Goal: Navigation & Orientation: Find specific page/section

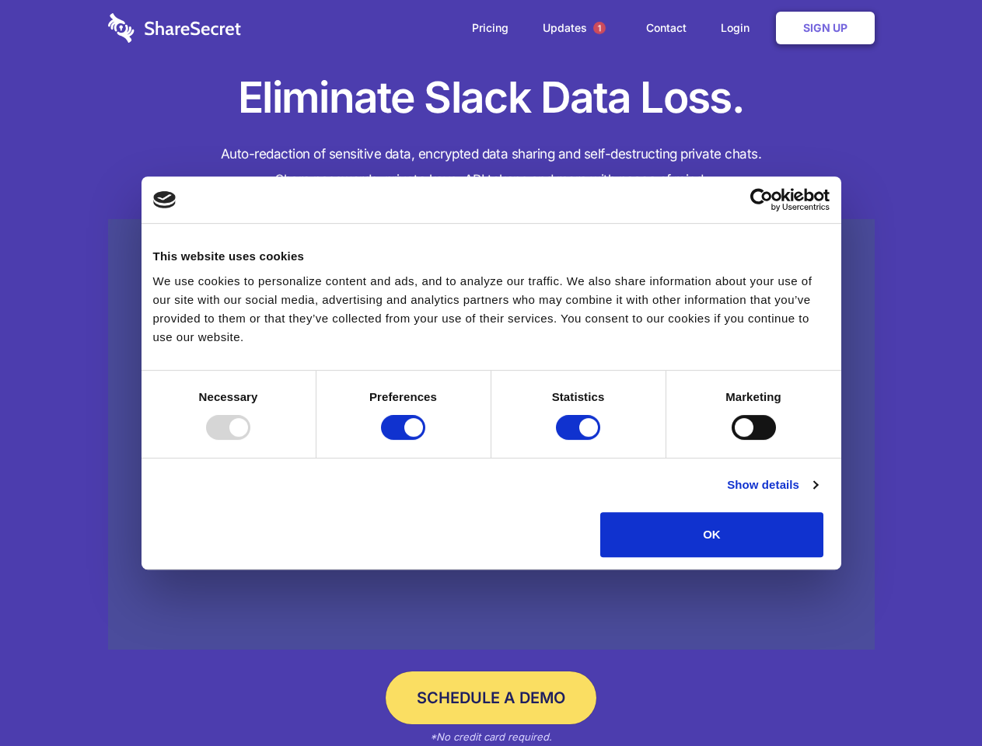
click at [250, 440] on div at bounding box center [228, 427] width 44 height 25
click at [425, 440] on input "Preferences" at bounding box center [403, 427] width 44 height 25
checkbox input "false"
click at [580, 440] on input "Statistics" at bounding box center [578, 427] width 44 height 25
checkbox input "false"
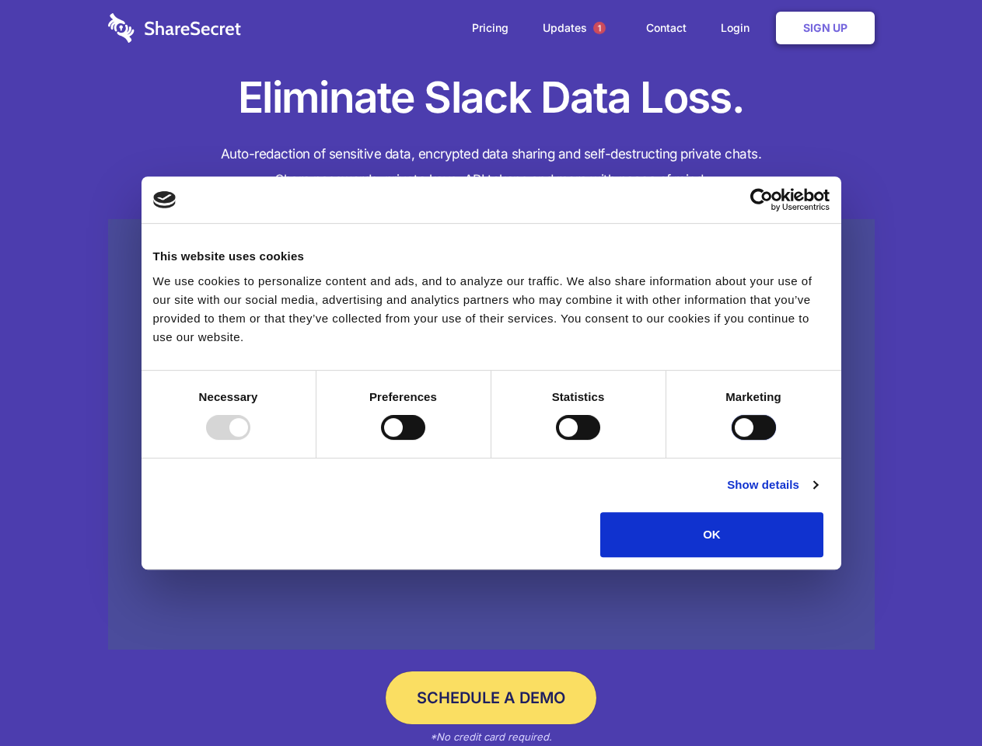
click at [731, 440] on input "Marketing" at bounding box center [753, 427] width 44 height 25
checkbox input "true"
click at [817, 494] on link "Show details" at bounding box center [772, 485] width 90 height 19
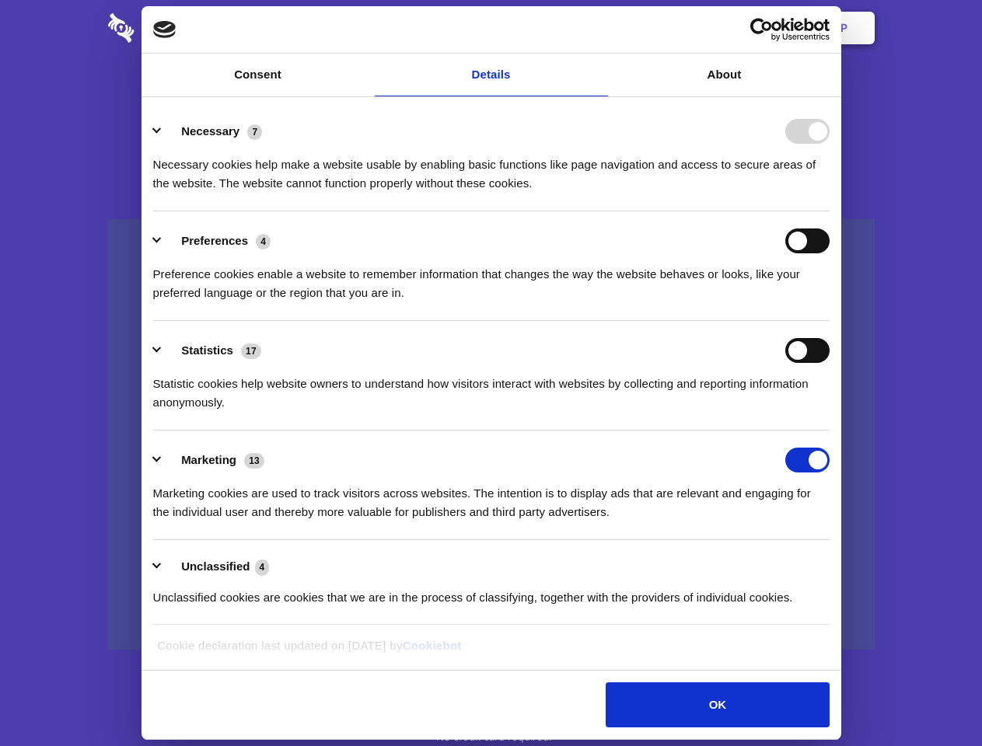
click at [836, 563] on ul "Necessary 7 Necessary cookies help make a website usable by enabling basic func…" at bounding box center [490, 364] width 691 height 524
click at [598, 28] on span "1" at bounding box center [599, 28] width 12 height 12
